Goal: Communication & Community: Answer question/provide support

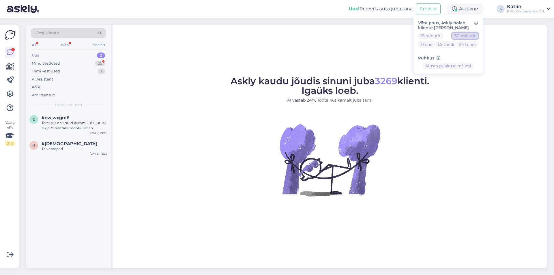
click at [459, 36] on button "30 minutit" at bounding box center [465, 36] width 26 height 6
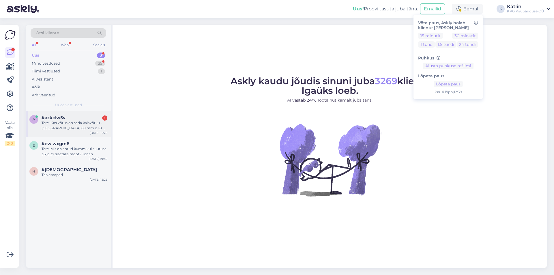
click at [49, 124] on div "Tere! Kas võrus on seda kalavõrku - [GEOGRAPHIC_DATA] 60 mm x 1,8 m x 30 m Apaja" at bounding box center [75, 125] width 66 height 10
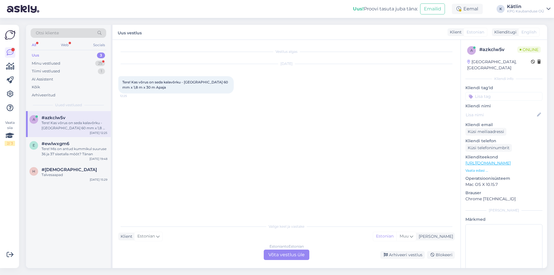
click at [279, 250] on div "Estonian to Estonian Võta vestlus üle" at bounding box center [287, 254] width 46 height 10
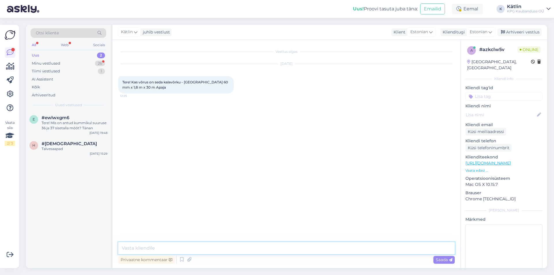
click at [223, 244] on textarea at bounding box center [286, 248] width 336 height 12
type textarea "Tere!"
click at [503, 160] on link "[URL][DOMAIN_NAME]" at bounding box center [487, 162] width 45 height 5
click at [166, 242] on textarea at bounding box center [286, 248] width 336 height 12
type textarea "Jah, peaks olema saadaval."
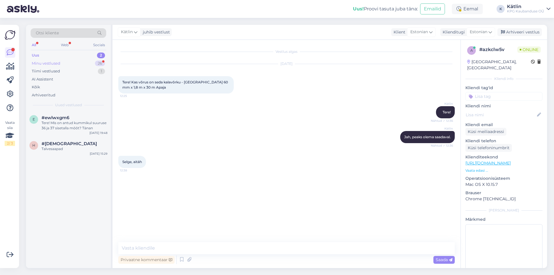
click at [50, 62] on div "Minu vestlused" at bounding box center [46, 64] width 29 height 6
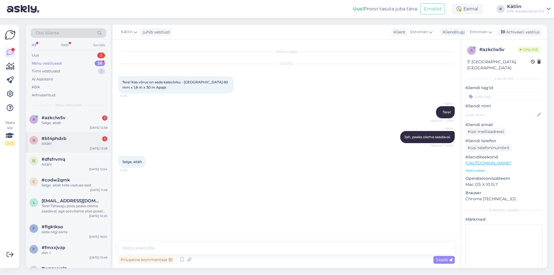
click at [62, 148] on div "b #b14phdxb 1 Aitäh! [DATE] 13:28" at bounding box center [68, 142] width 85 height 21
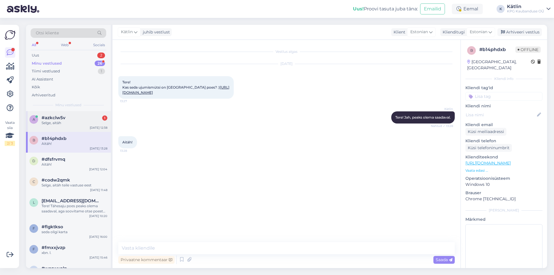
click at [56, 117] on span "#azkclw5v" at bounding box center [54, 117] width 24 height 5
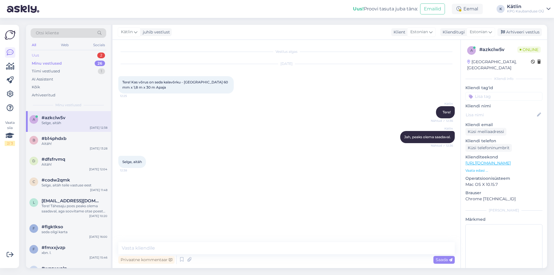
click at [46, 56] on div "Uus 2" at bounding box center [69, 55] width 76 height 8
